Goal: Task Accomplishment & Management: Complete application form

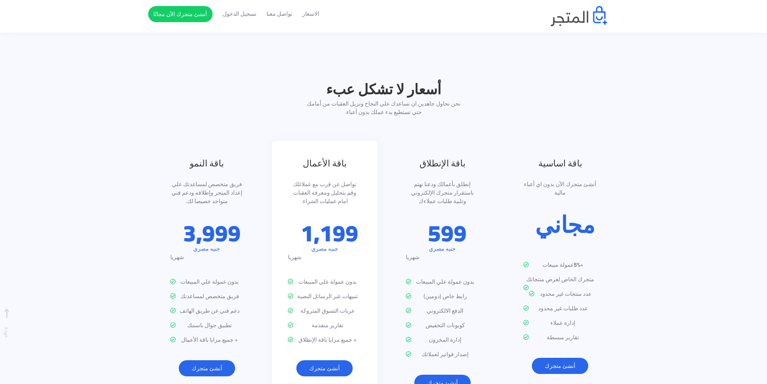
scroll to position [765, 0]
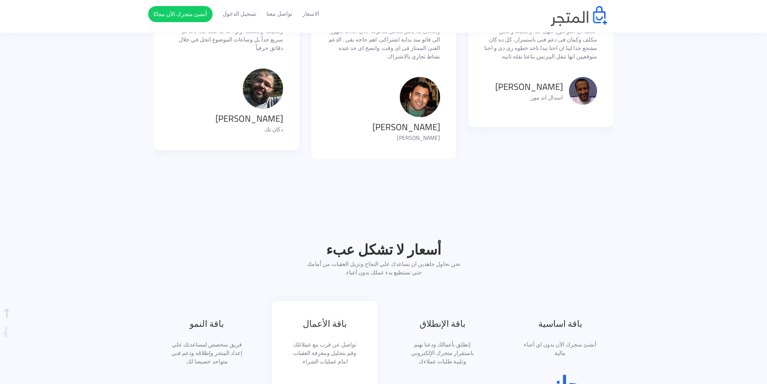
drag, startPoint x: 492, startPoint y: 146, endPoint x: 482, endPoint y: 146, distance: 10.9
click at [482, 146] on section "قالوا عن المتجر كانت فكره بعيد عن تفكيرنا ان احنا يبقى عندنا موقع نبيع من خلاله…" at bounding box center [383, 53] width 767 height 290
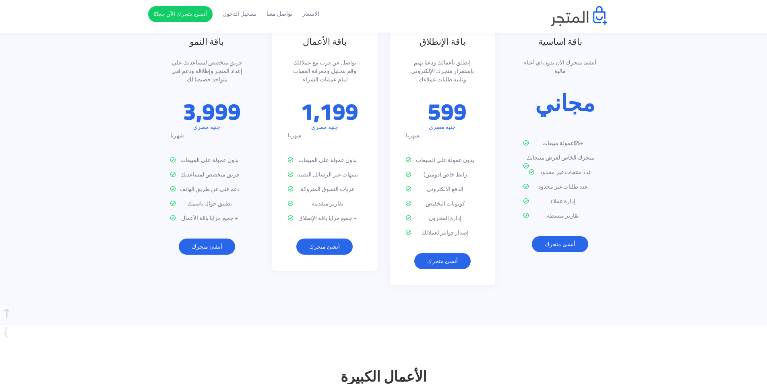
scroll to position [966, 0]
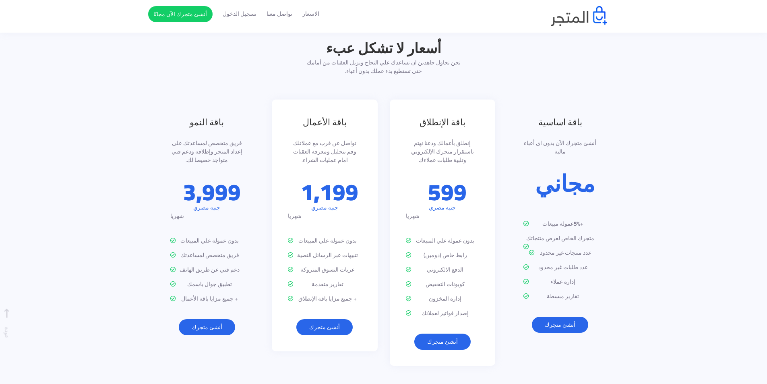
drag, startPoint x: 416, startPoint y: 142, endPoint x: 427, endPoint y: 135, distance: 12.3
click at [427, 139] on p "إنطلق بأعمالك ودعنا نهتم باستقرار متجرك الإلكتروني وتلبية طلبات عملاءك" at bounding box center [443, 151] width 74 height 25
drag, startPoint x: 592, startPoint y: 182, endPoint x: 612, endPoint y: 172, distance: 21.8
click at [612, 172] on div "باقة اساسية أنشئ متجرك الآن بدون اي أعباء مالية مجاني + 5% عمولة مبيعات متجرك ا…" at bounding box center [560, 223] width 106 height 249
click at [564, 317] on link "أنشئ متجرك" at bounding box center [560, 325] width 56 height 16
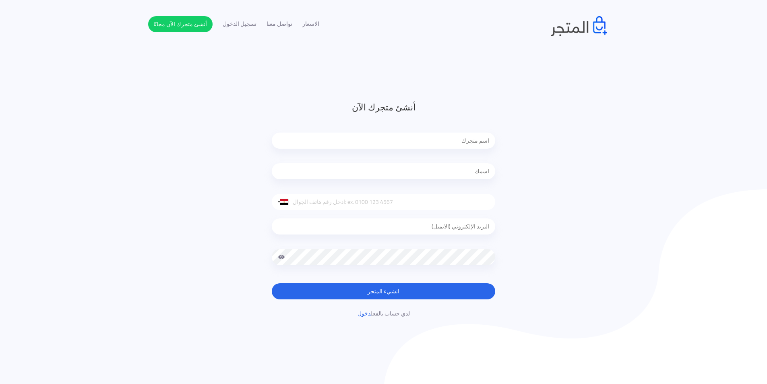
click at [458, 177] on input "text" at bounding box center [383, 171] width 223 height 16
type input "‪abdalla diwan‬‏"
click at [454, 202] on input "tel" at bounding box center [383, 202] width 223 height 16
click at [446, 203] on input "tel" at bounding box center [383, 202] width 223 height 16
click at [446, 143] on input "text" at bounding box center [383, 140] width 223 height 16
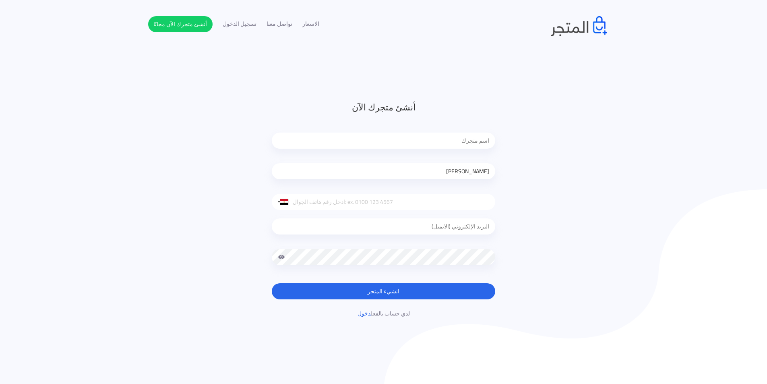
drag, startPoint x: 608, startPoint y: 38, endPoint x: 773, endPoint y: -35, distance: 180.6
